Goal: Information Seeking & Learning: Learn about a topic

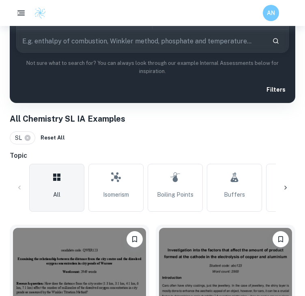
click at [288, 187] on icon at bounding box center [286, 188] width 8 height 8
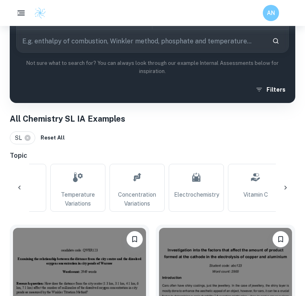
scroll to position [0, 217]
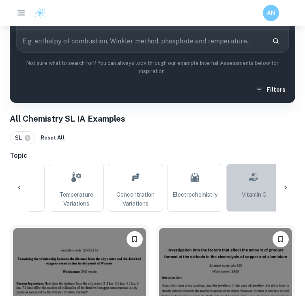
click at [244, 186] on link "Vitamin C" at bounding box center [253, 188] width 55 height 48
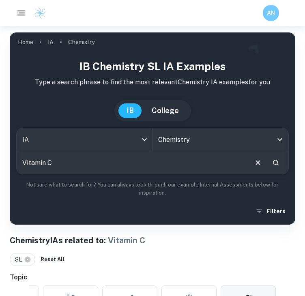
scroll to position [284, 0]
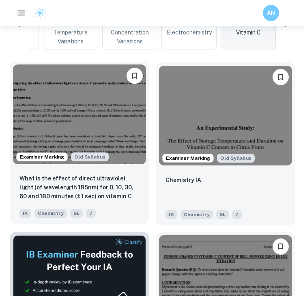
click at [94, 109] on img at bounding box center [79, 115] width 133 height 100
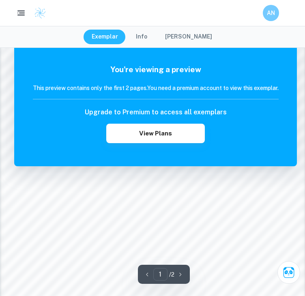
scroll to position [677, 0]
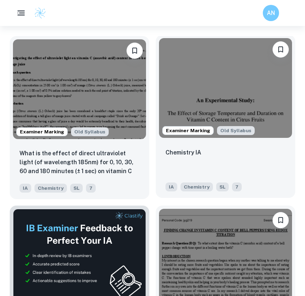
scroll to position [325, 0]
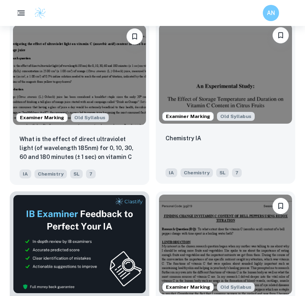
click at [215, 93] on img at bounding box center [225, 74] width 133 height 100
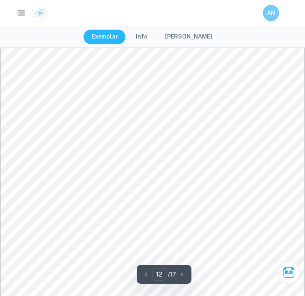
scroll to position [5144, 0]
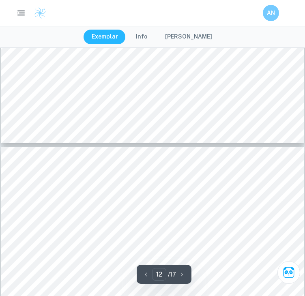
type input "13"
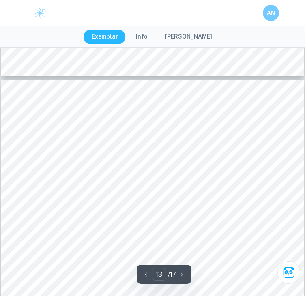
scroll to position [5315, 0]
